Goal: Task Accomplishment & Management: Manage account settings

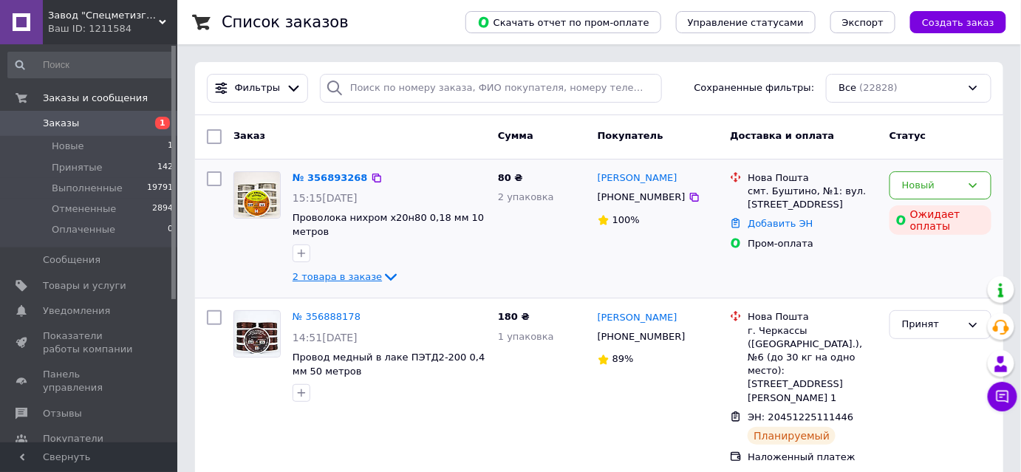
click at [350, 273] on span "2 товара в заказе" at bounding box center [337, 276] width 89 height 11
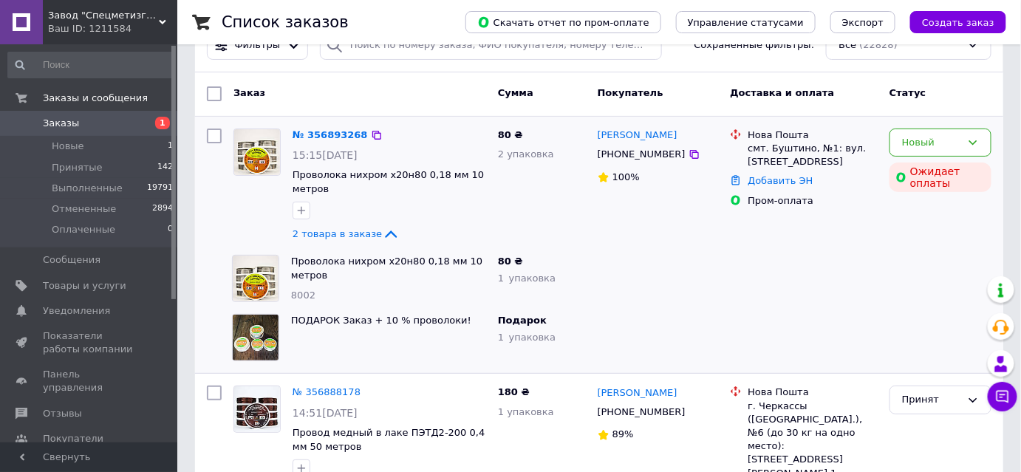
scroll to position [67, 0]
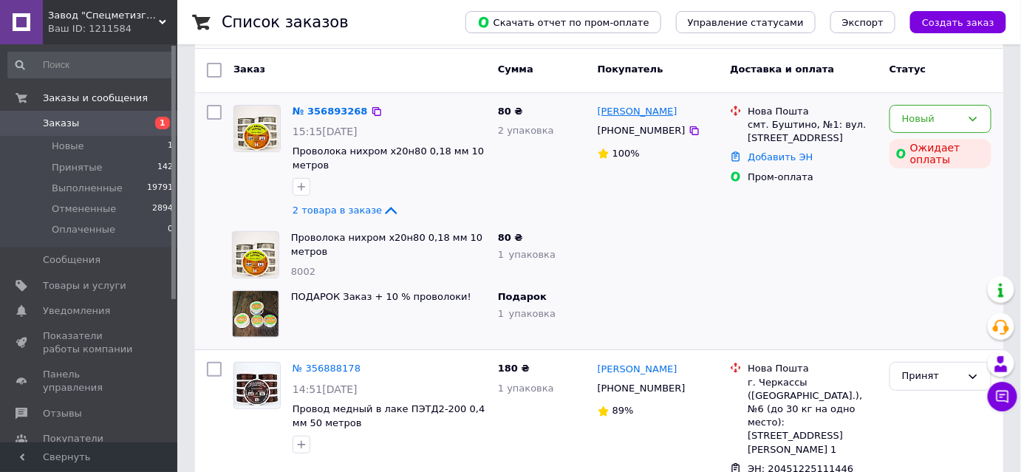
click at [622, 115] on link "[PERSON_NAME]" at bounding box center [638, 112] width 80 height 14
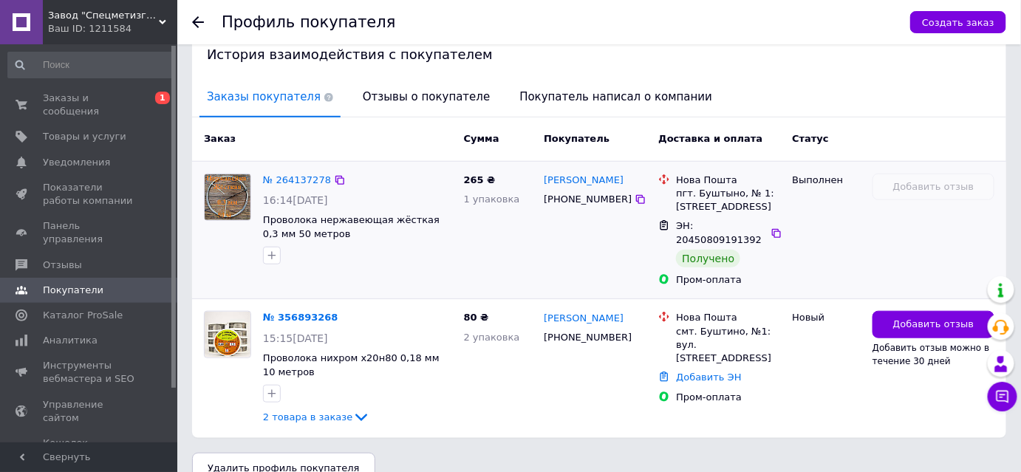
scroll to position [327, 0]
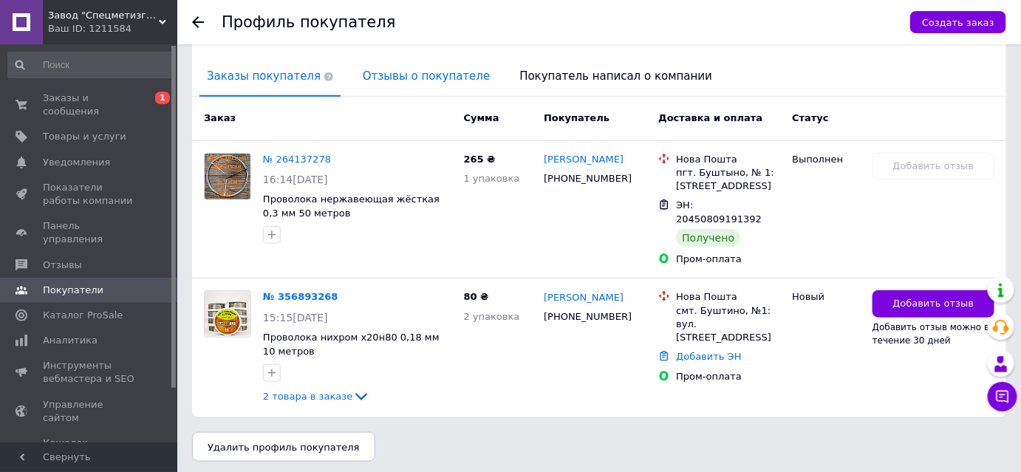
click at [384, 72] on span "Отзывы о покупателе" at bounding box center [426, 77] width 142 height 38
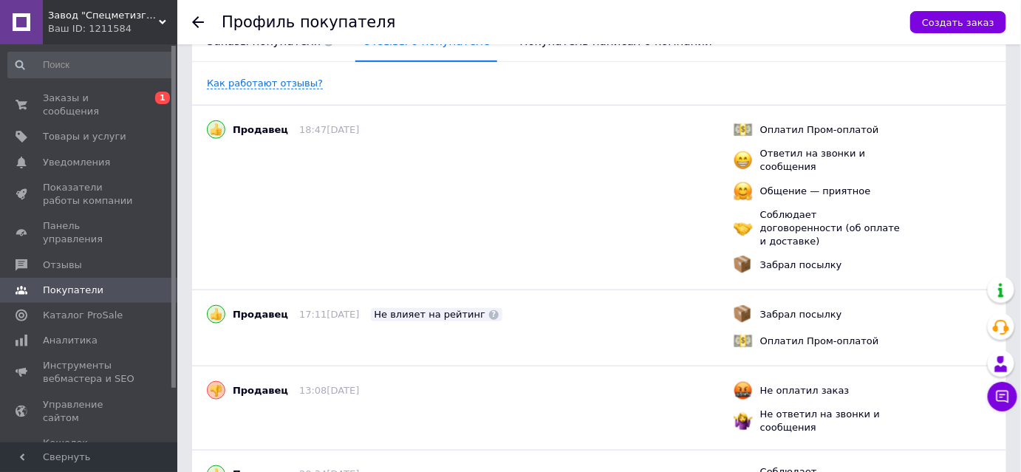
scroll to position [595, 0]
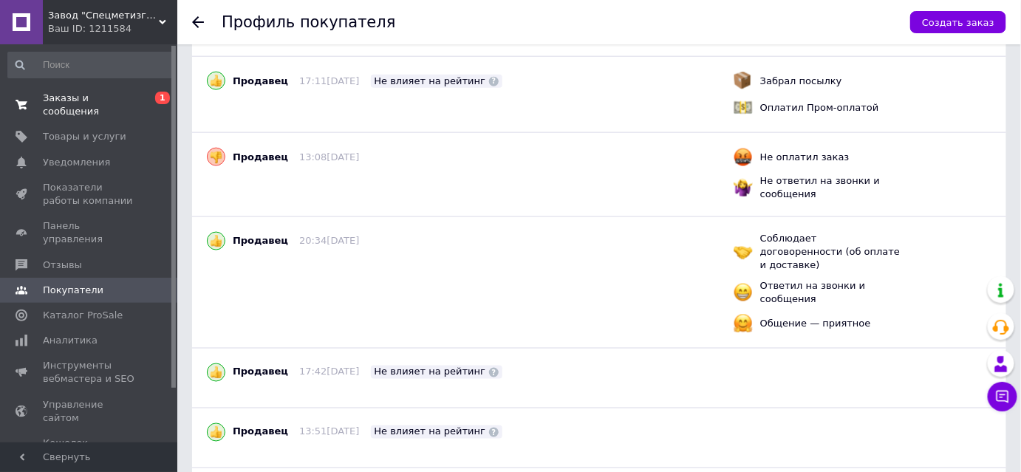
click at [149, 96] on span "0 1" at bounding box center [157, 105] width 41 height 27
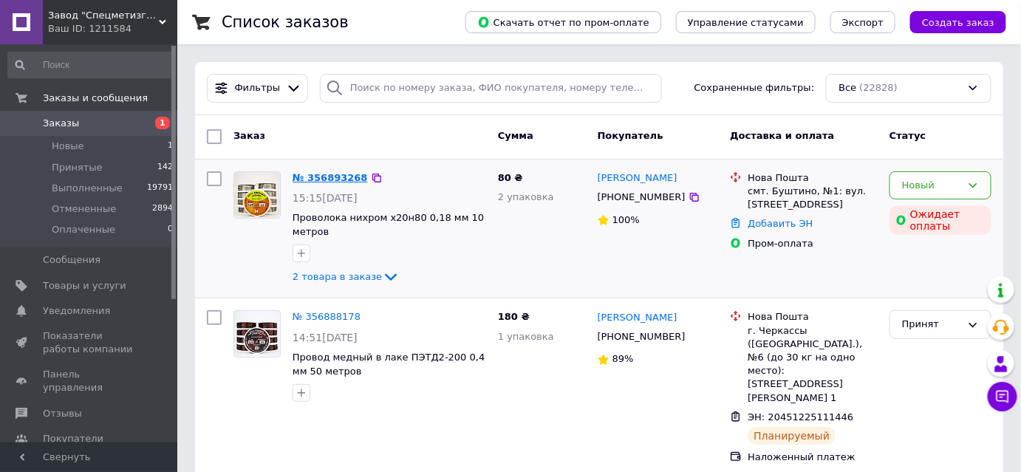
click at [319, 179] on link "№ 356893268" at bounding box center [330, 177] width 75 height 11
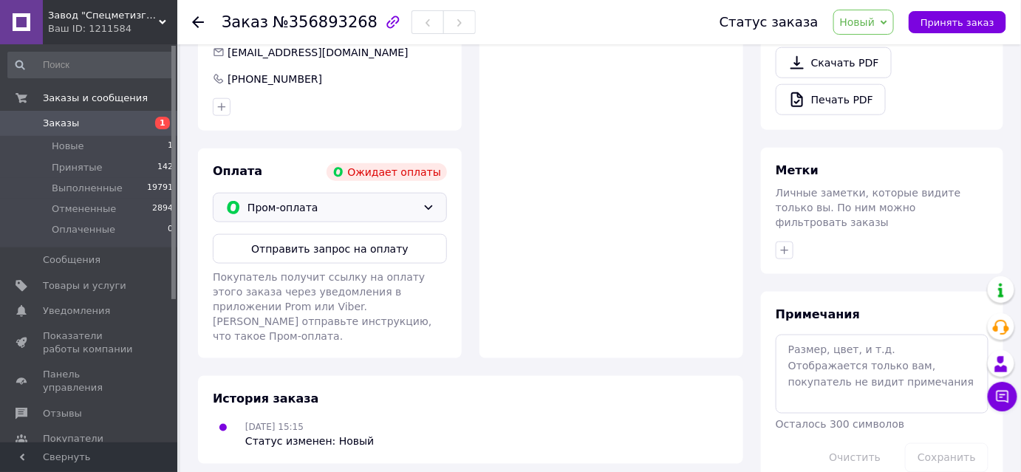
scroll to position [304, 0]
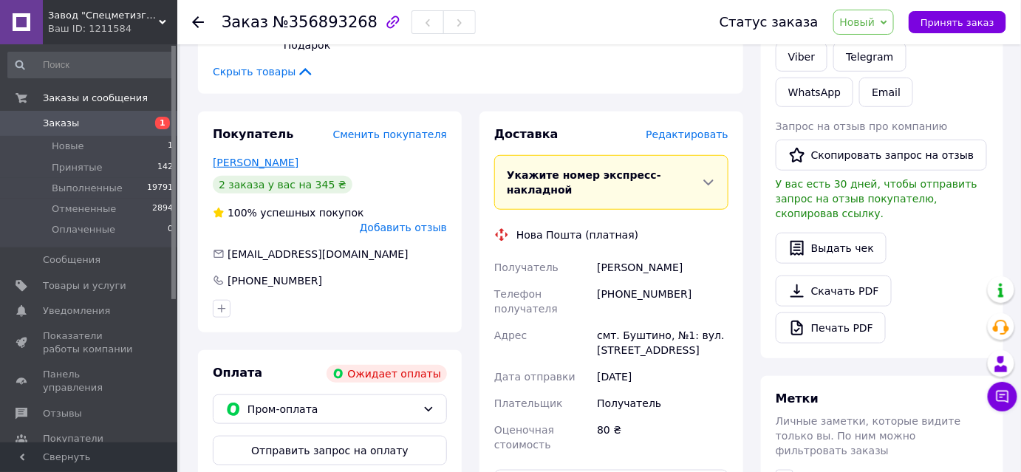
click at [274, 157] on link "Галамбица Иван" at bounding box center [256, 163] width 86 height 12
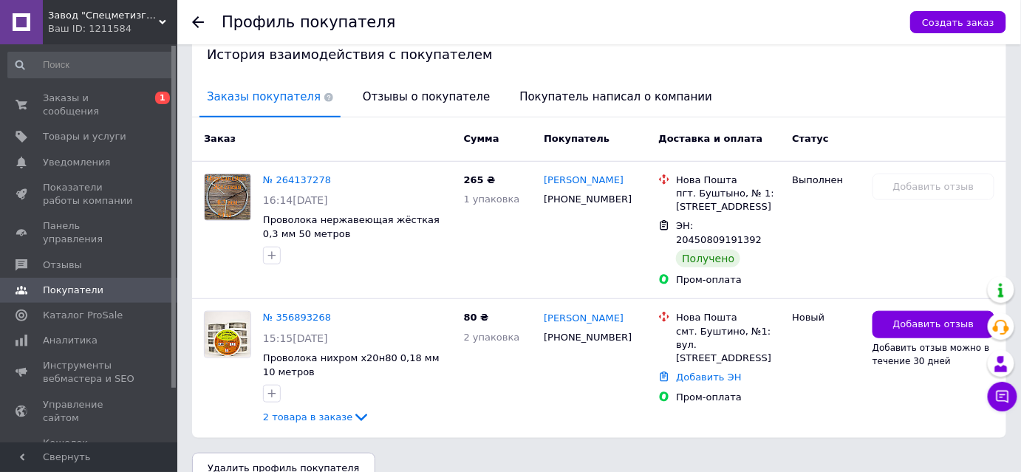
scroll to position [327, 0]
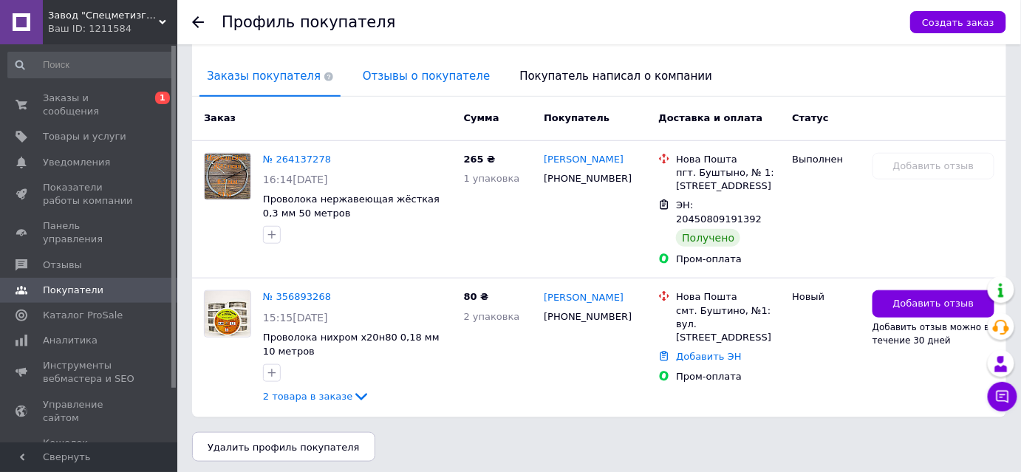
click at [392, 69] on span "Отзывы о покупателе" at bounding box center [426, 77] width 142 height 38
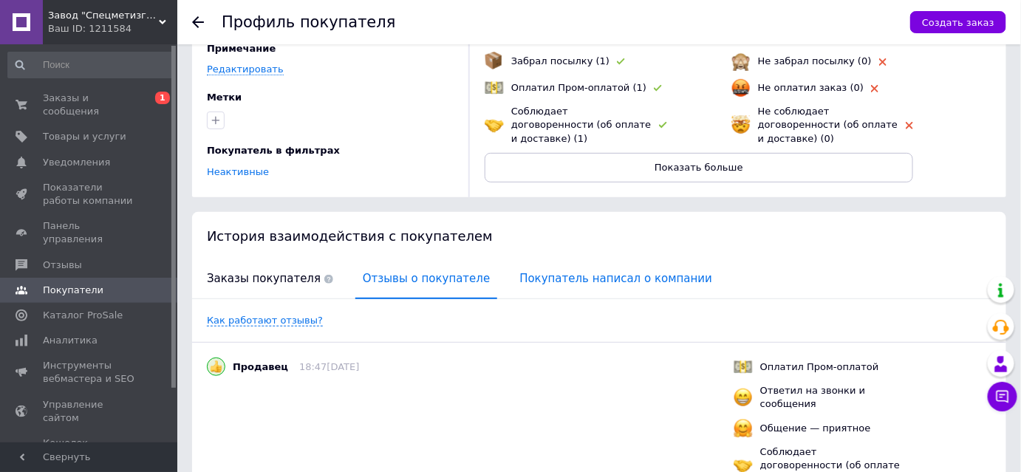
click at [525, 270] on span "Покупатель написал о компании" at bounding box center [616, 279] width 208 height 38
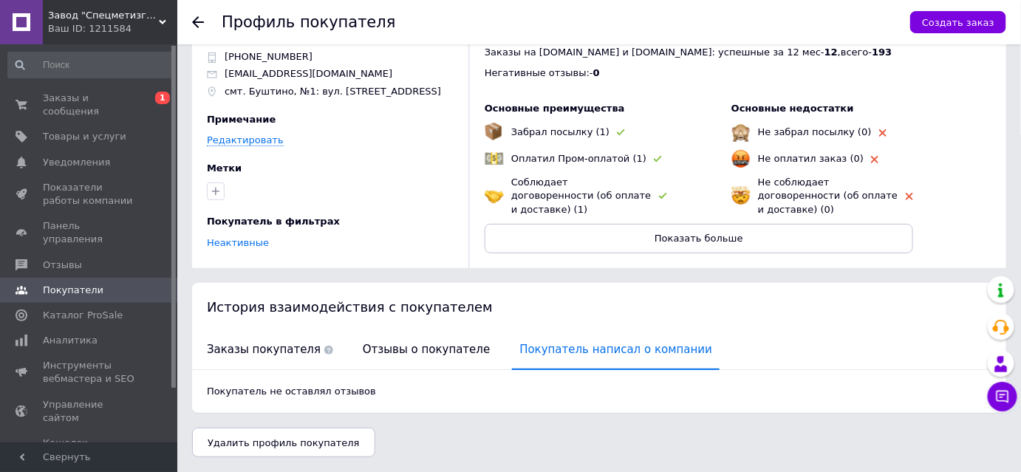
scroll to position [49, 0]
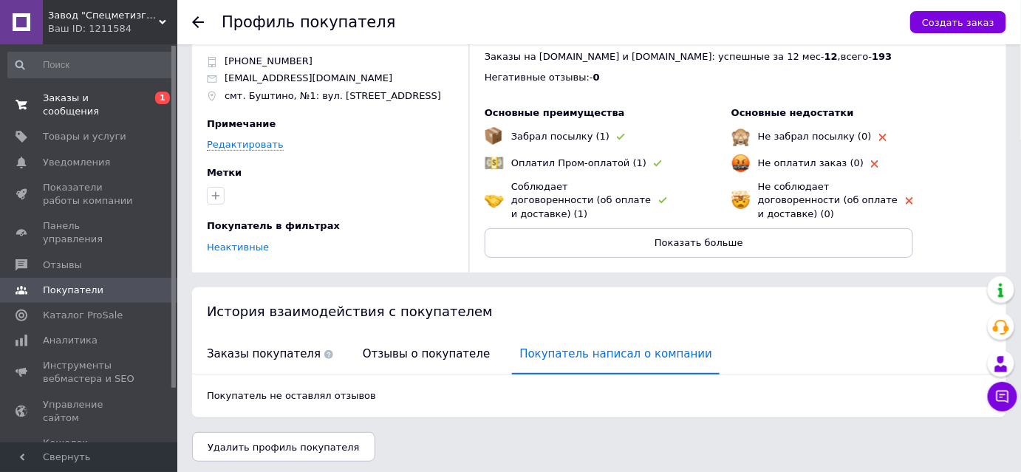
click at [134, 102] on span "Заказы и сообщения" at bounding box center [90, 105] width 94 height 27
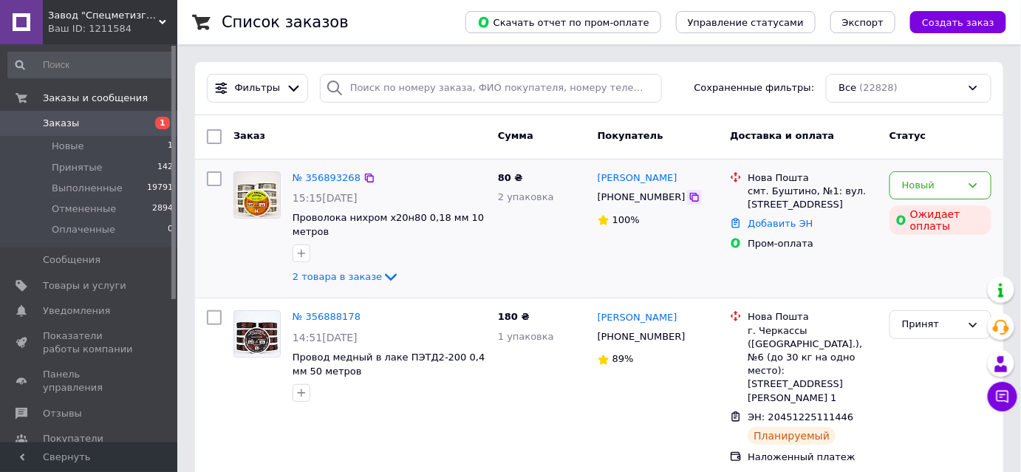
click at [689, 198] on icon at bounding box center [695, 197] width 12 height 12
click at [339, 184] on div "№ 356893268" at bounding box center [326, 178] width 71 height 17
click at [333, 176] on link "№ 356893268" at bounding box center [327, 177] width 68 height 11
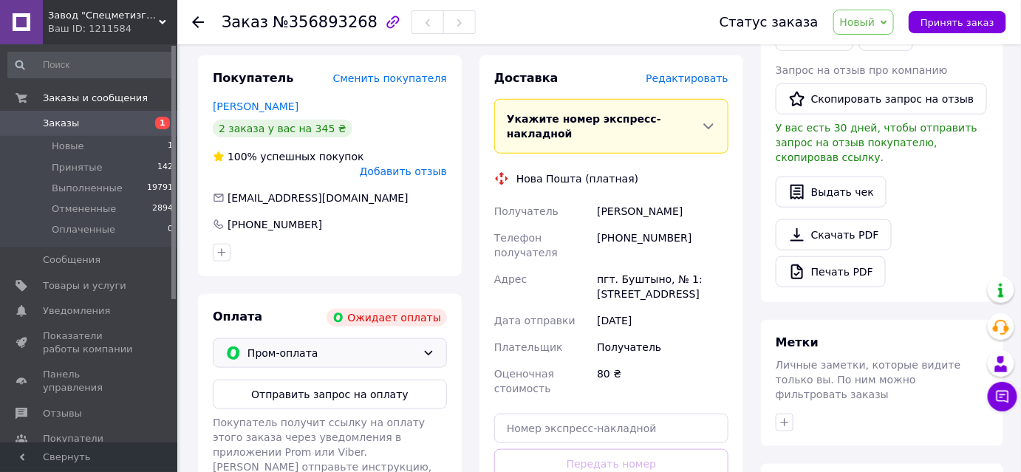
scroll to position [403, 0]
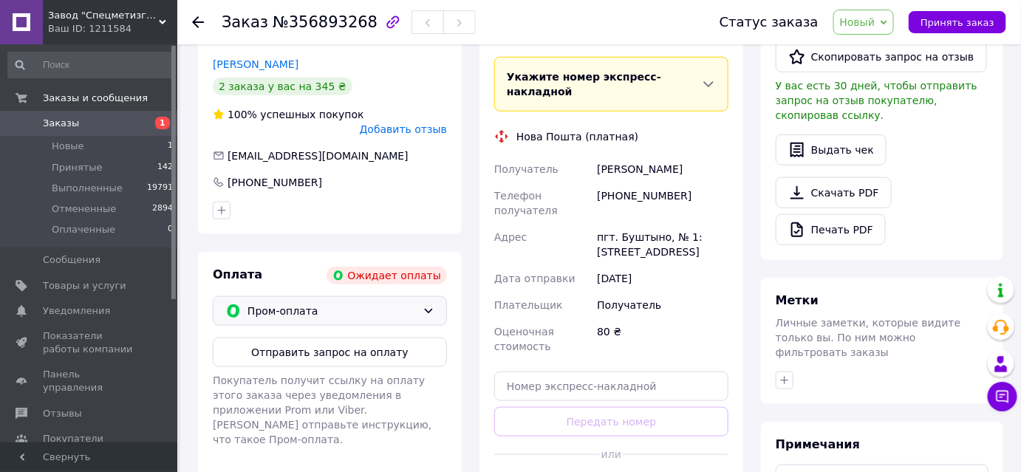
click at [327, 303] on span "Пром-оплата" at bounding box center [332, 311] width 169 height 16
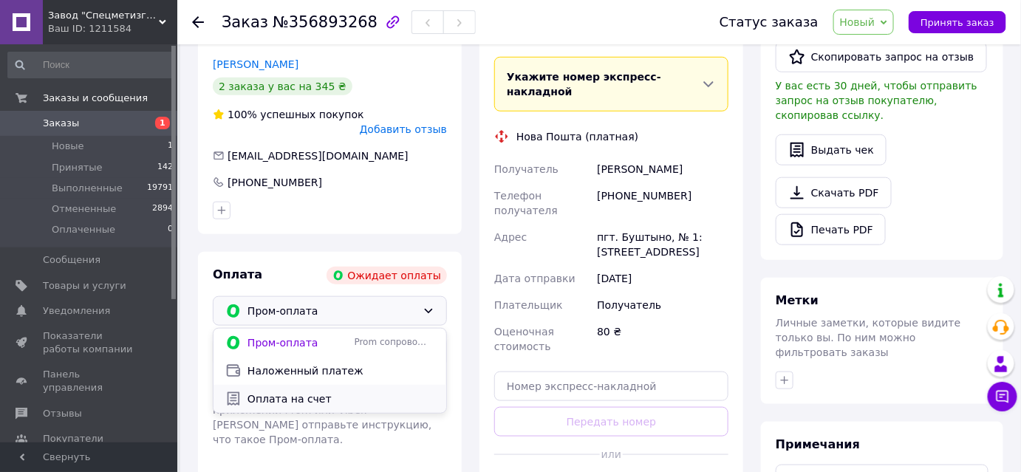
click at [291, 392] on span "Оплата на счет" at bounding box center [341, 399] width 187 height 15
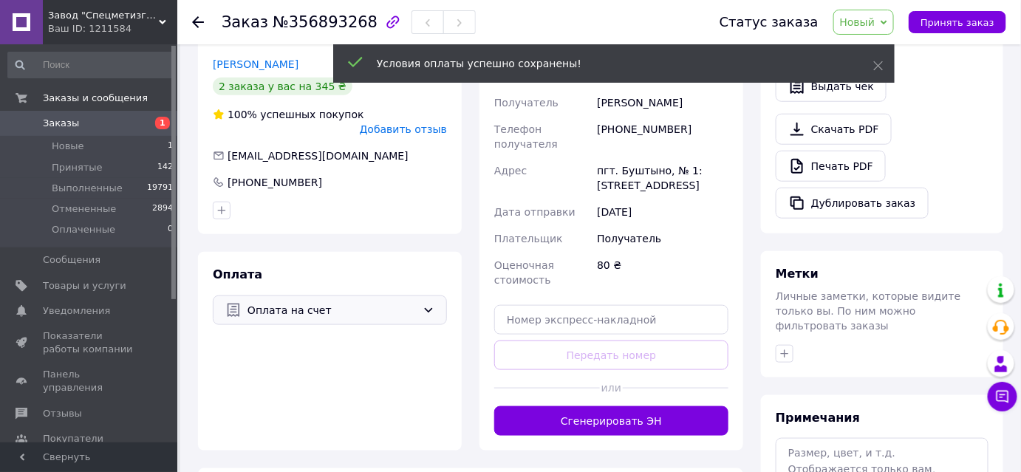
click at [123, 129] on span "Заказы" at bounding box center [90, 123] width 94 height 13
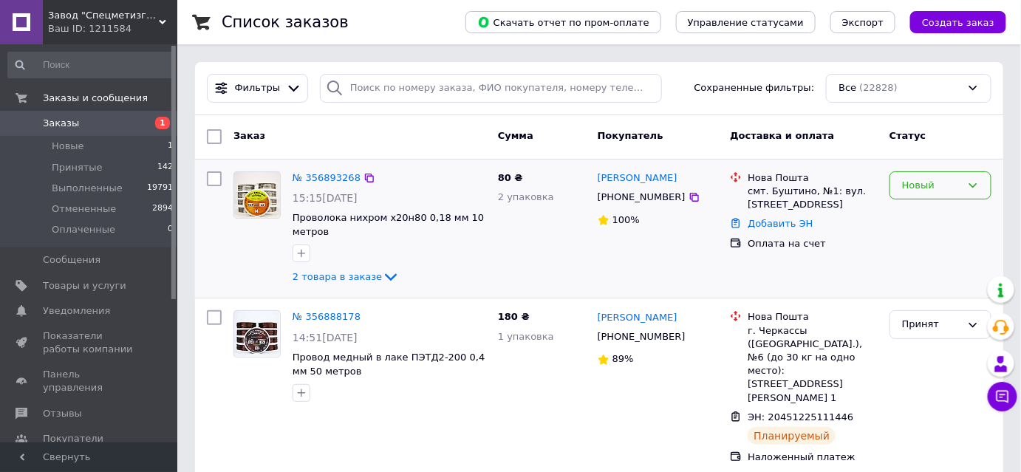
click at [915, 181] on div "Новый" at bounding box center [931, 186] width 59 height 16
click at [912, 217] on li "Принят" at bounding box center [941, 216] width 101 height 27
click at [87, 19] on span "Завод "Спецметизгруп"" at bounding box center [103, 15] width 111 height 13
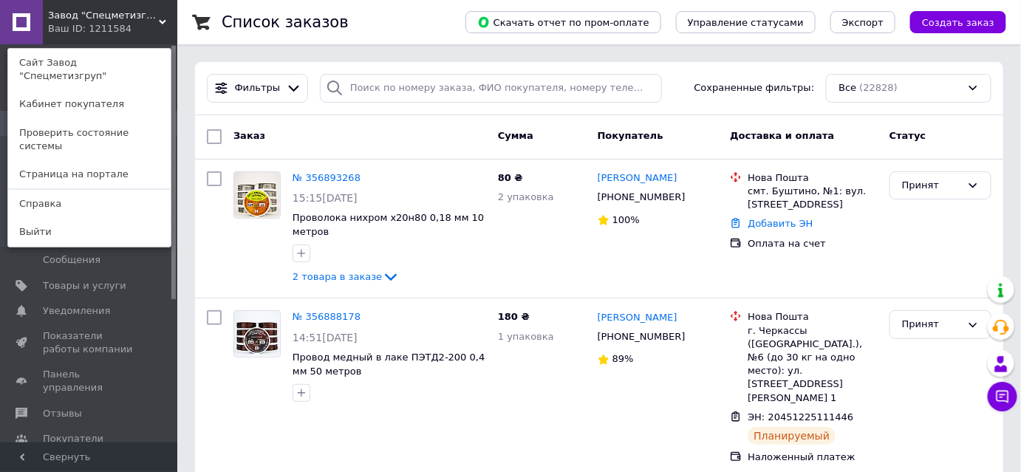
click at [111, 20] on span "Завод "Спецметизгруп"" at bounding box center [103, 15] width 111 height 13
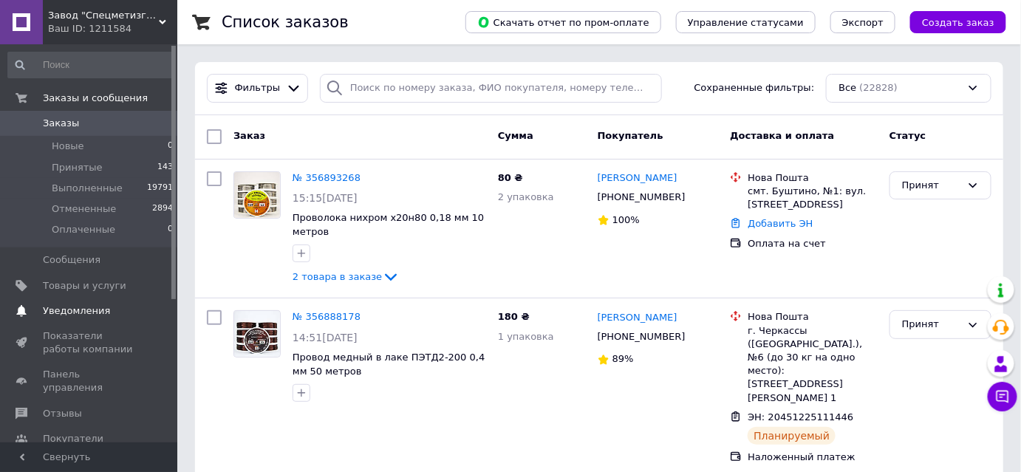
click at [79, 299] on link "Уведомления 0 0" at bounding box center [91, 311] width 182 height 25
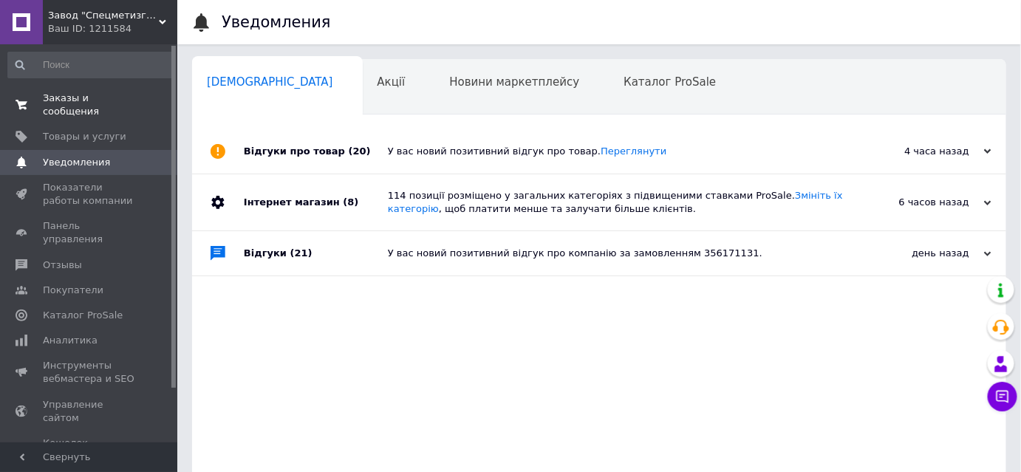
click at [120, 93] on span "Заказы и сообщения" at bounding box center [90, 105] width 94 height 27
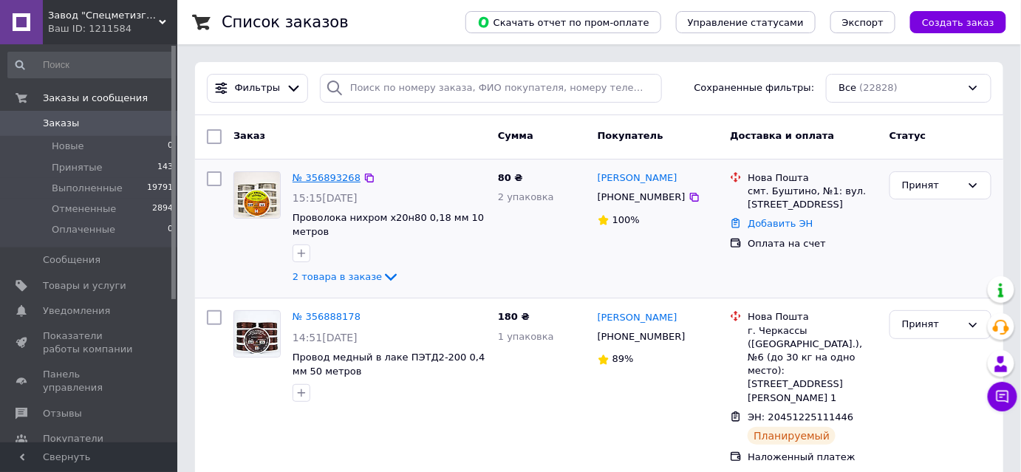
click at [333, 172] on link "№ 356893268" at bounding box center [327, 177] width 68 height 11
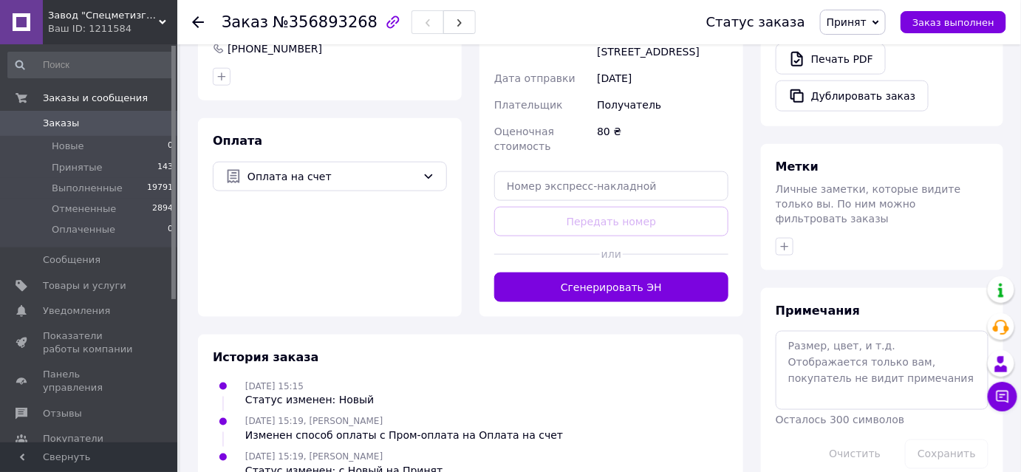
scroll to position [537, 0]
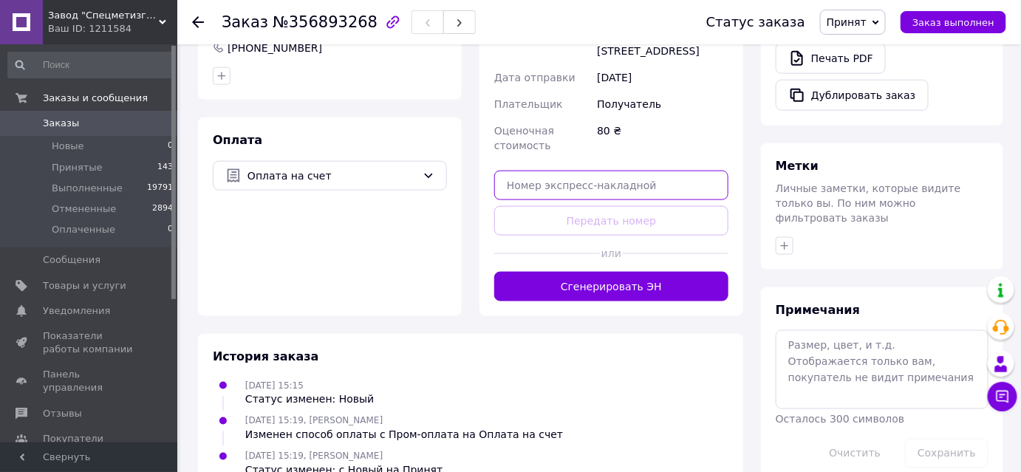
click at [652, 182] on input "text" at bounding box center [611, 186] width 234 height 30
paste input "20451225309222"
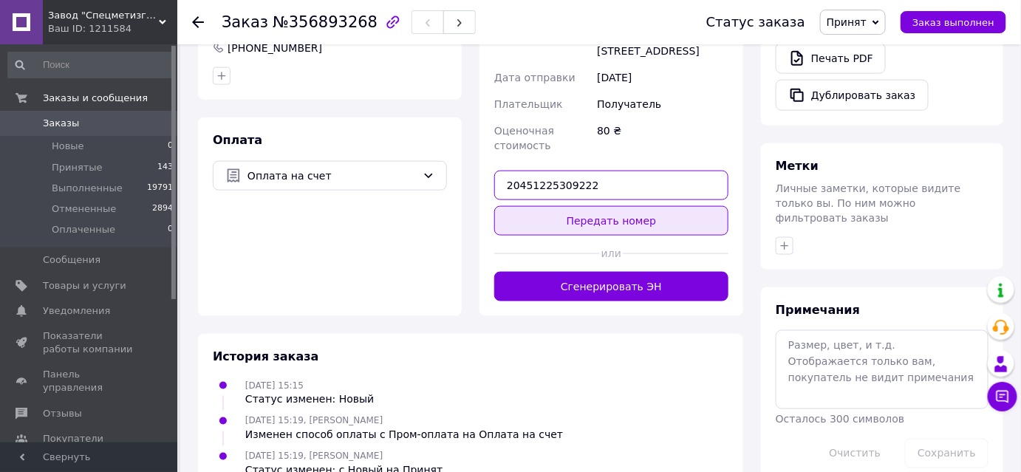
type input "20451225309222"
click at [640, 206] on button "Передать номер" at bounding box center [611, 221] width 234 height 30
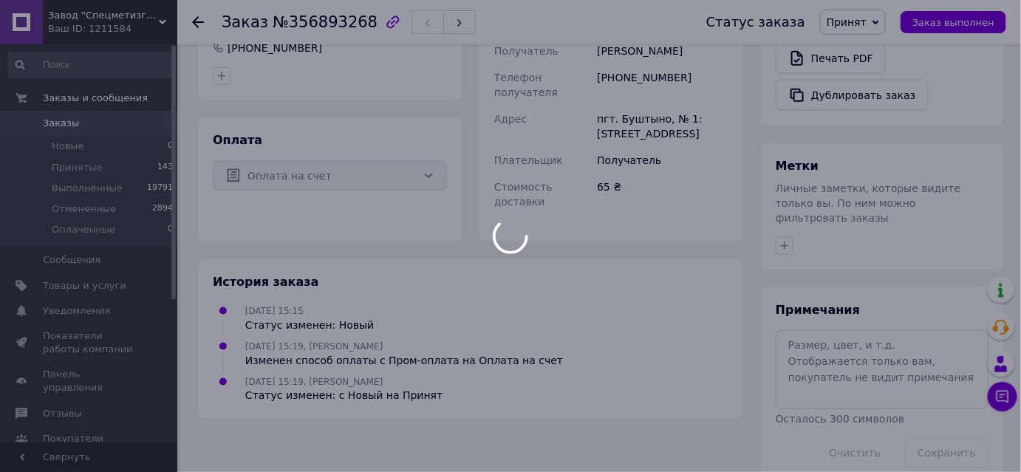
scroll to position [533, 0]
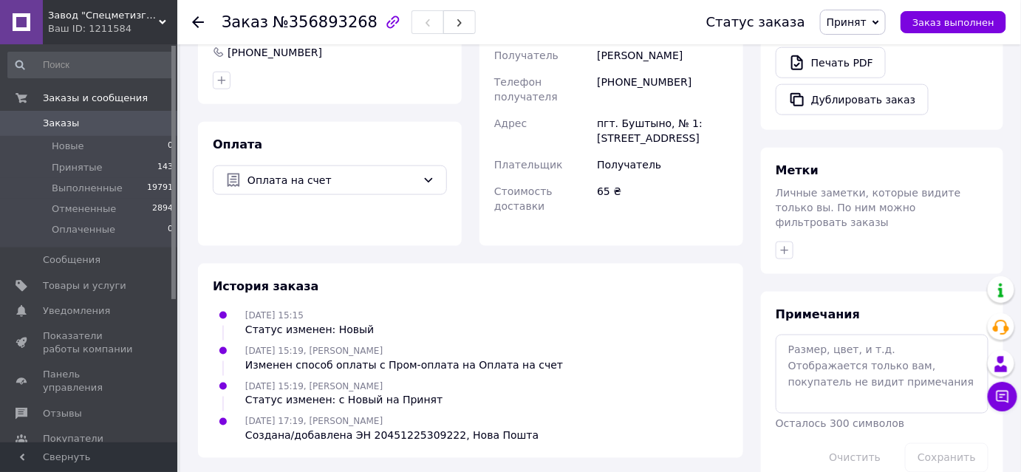
click at [119, 113] on link "Заказы 0" at bounding box center [91, 123] width 182 height 25
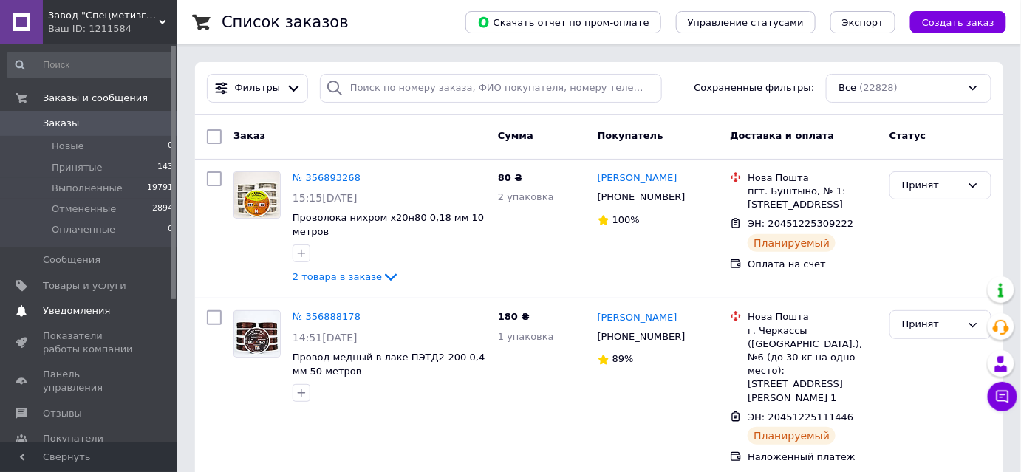
click at [93, 309] on span "Уведомления" at bounding box center [76, 310] width 67 height 13
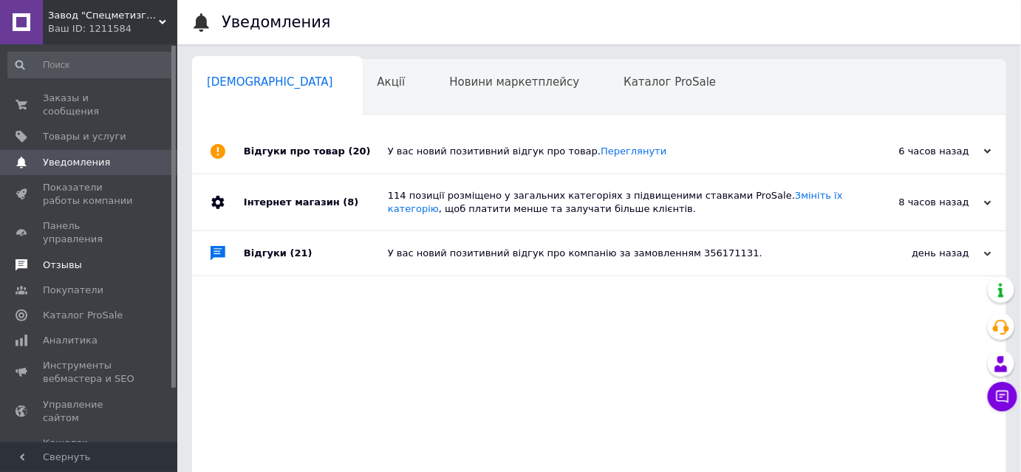
click at [65, 253] on link "Отзывы" at bounding box center [91, 265] width 182 height 25
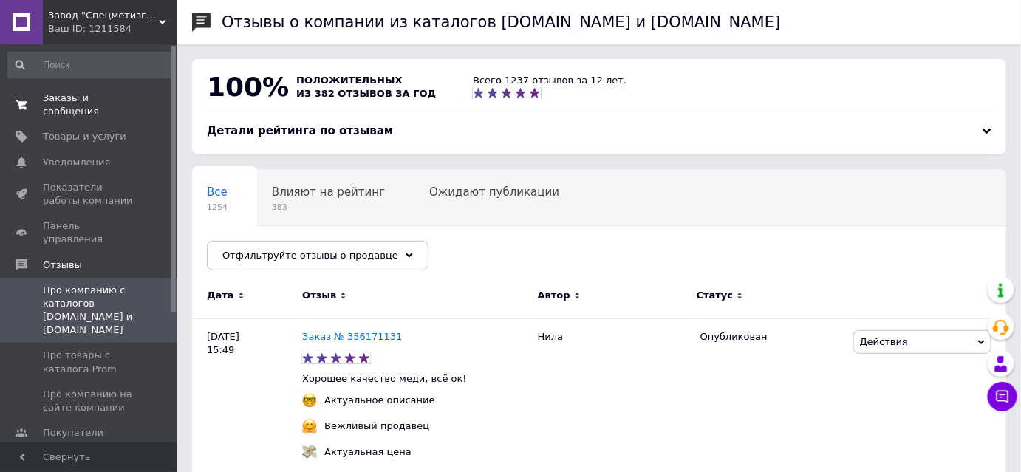
click at [122, 99] on span "Заказы и сообщения" at bounding box center [90, 105] width 94 height 27
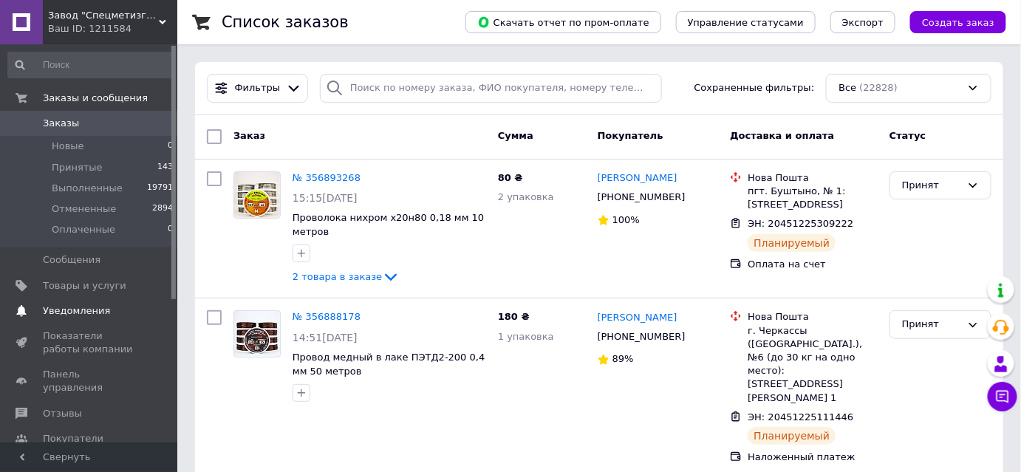
click at [84, 312] on span "Уведомления" at bounding box center [76, 310] width 67 height 13
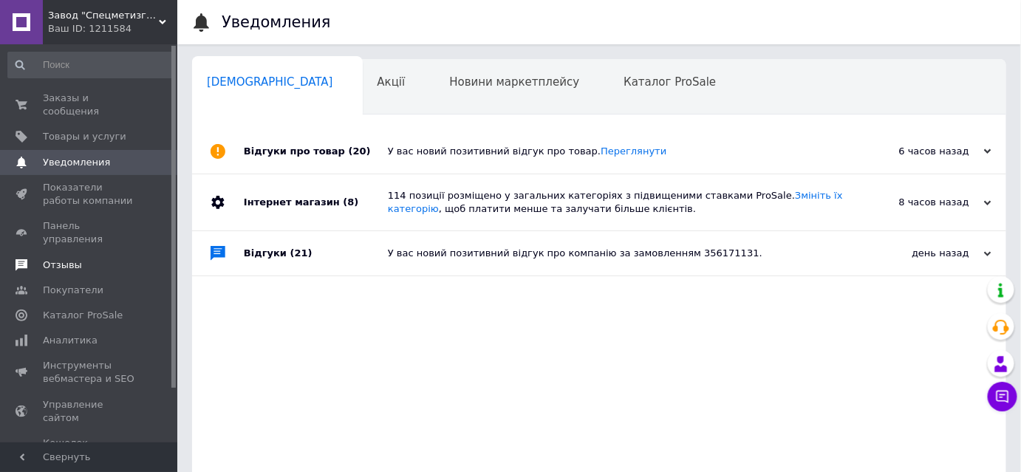
click at [83, 253] on link "Отзывы" at bounding box center [91, 265] width 182 height 25
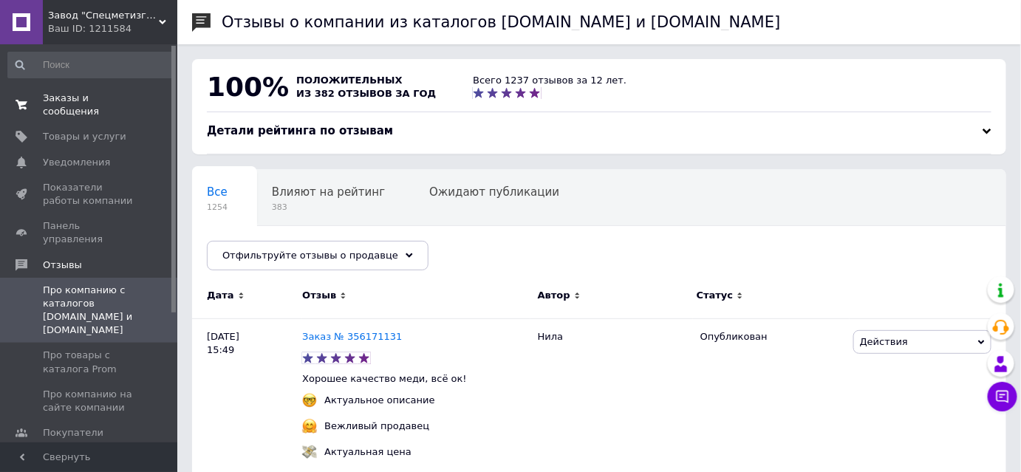
click at [102, 92] on span "Заказы и сообщения" at bounding box center [90, 105] width 94 height 27
